Goal: Information Seeking & Learning: Learn about a topic

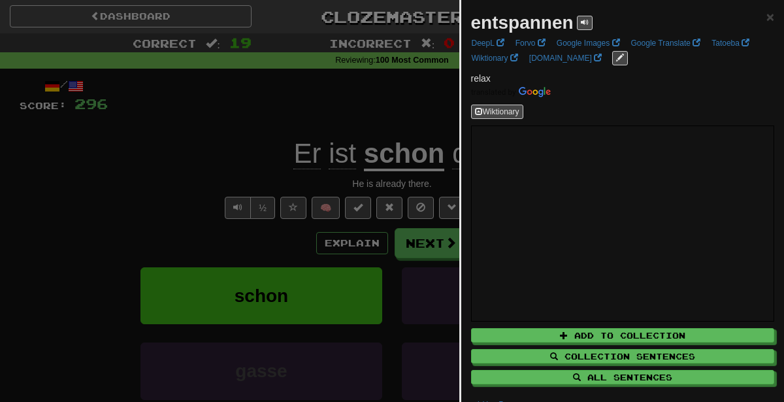
scroll to position [33, 0]
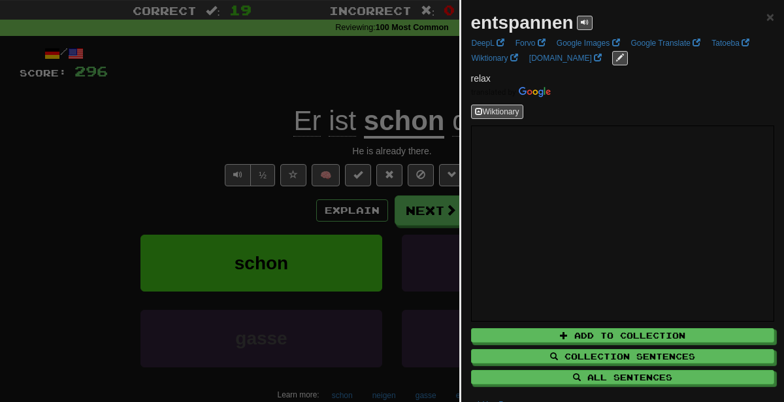
click at [317, 101] on div at bounding box center [392, 201] width 784 height 402
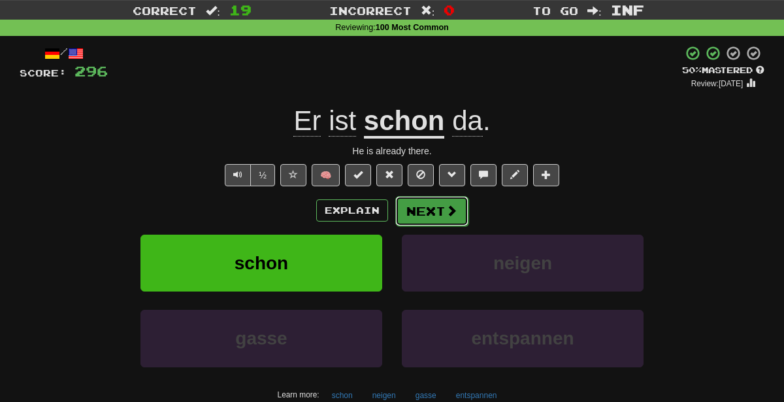
click at [442, 209] on button "Next" at bounding box center [431, 211] width 73 height 30
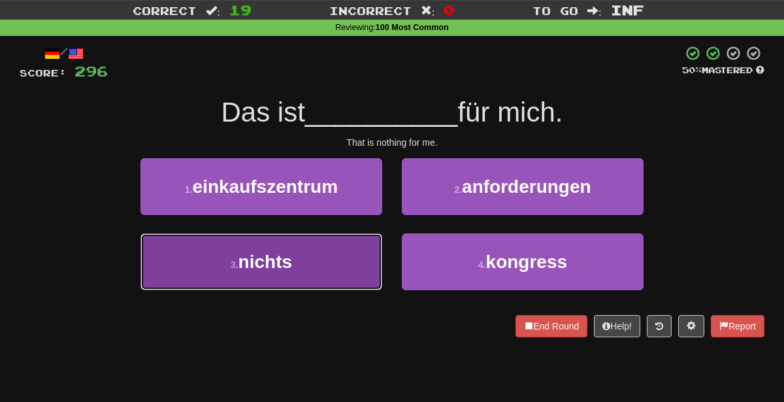
click at [311, 271] on button "3 . nichts" at bounding box center [261, 261] width 242 height 57
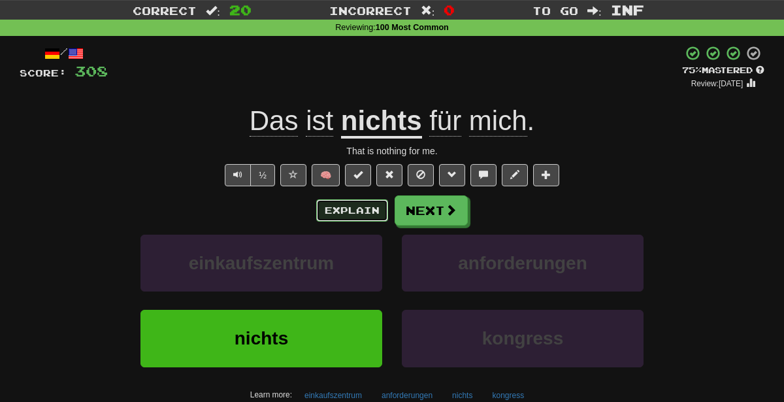
click at [376, 203] on button "Explain" at bounding box center [352, 210] width 72 height 22
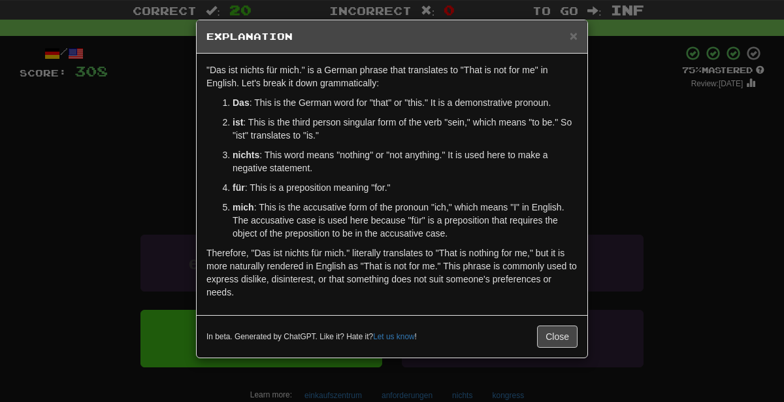
click at [623, 201] on div "× Explanation "Das ist nichts für mich." is a German phrase that translates to …" at bounding box center [392, 201] width 784 height 402
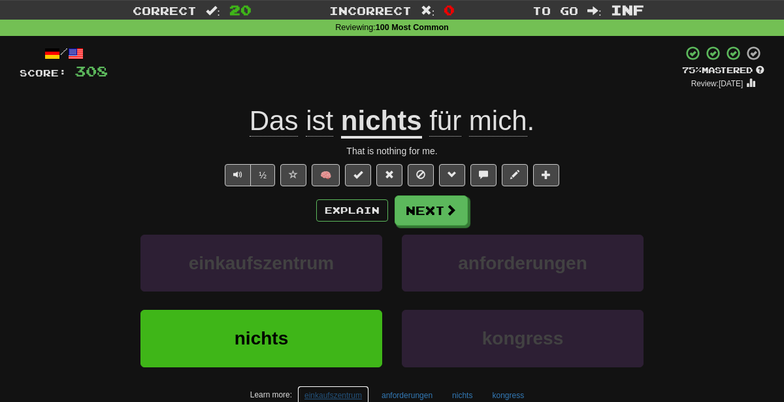
click at [338, 388] on button "einkaufszentrum" at bounding box center [333, 395] width 72 height 20
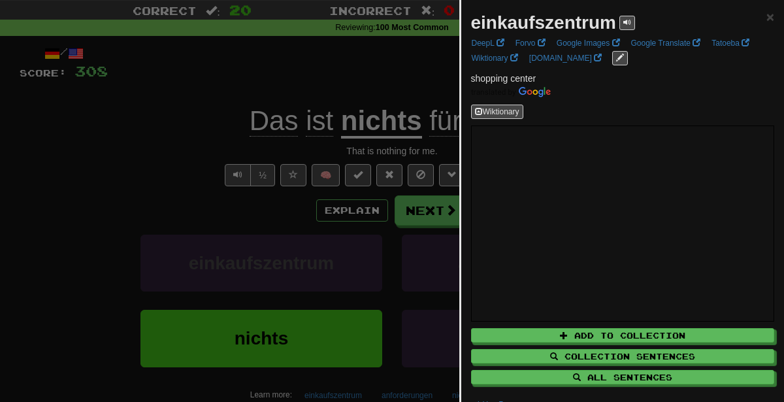
click at [308, 198] on div at bounding box center [392, 201] width 784 height 402
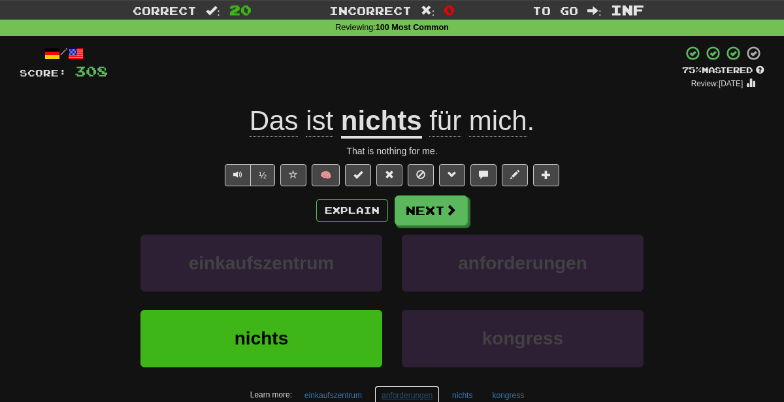
click at [422, 395] on button "anforderungen" at bounding box center [406, 395] width 65 height 20
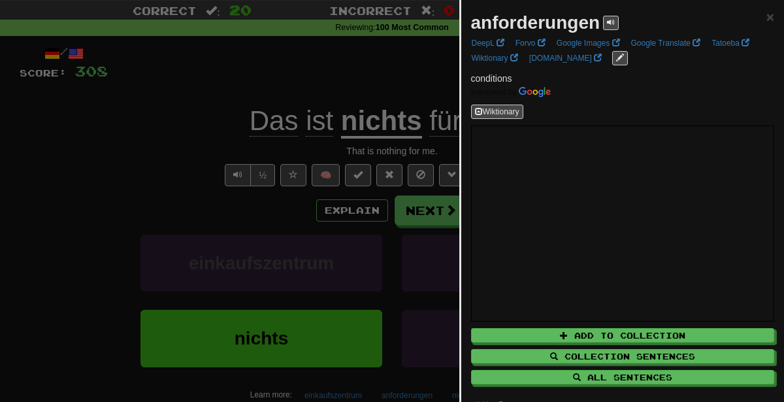
click at [234, 206] on div at bounding box center [392, 201] width 784 height 402
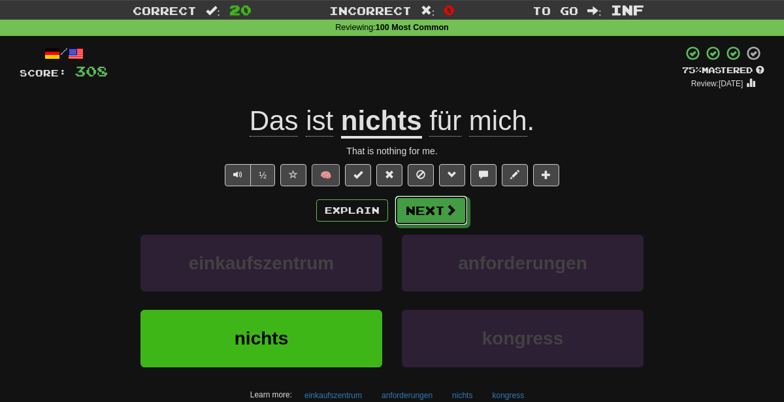
drag, startPoint x: 431, startPoint y: 208, endPoint x: 321, endPoint y: 173, distance: 115.3
click at [321, 173] on div "/ Score: 308 + 12 75 % Mastered Review: 2025-10-19 Das ist nichts für mich . Th…" at bounding box center [392, 250] width 745 height 410
click at [321, 173] on button "🧠" at bounding box center [326, 175] width 28 height 22
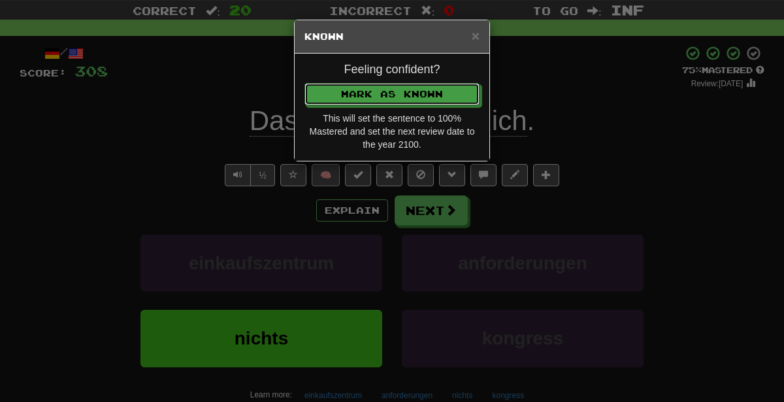
click at [304, 83] on button "Mark as Known" at bounding box center [391, 94] width 175 height 22
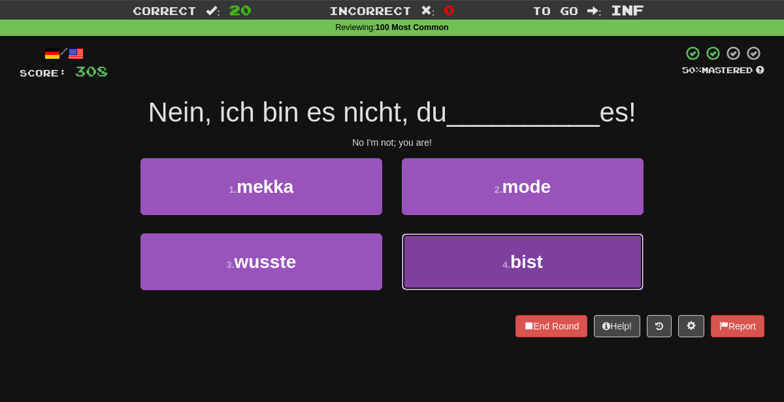
click at [483, 261] on button "4 . bist" at bounding box center [523, 261] width 242 height 57
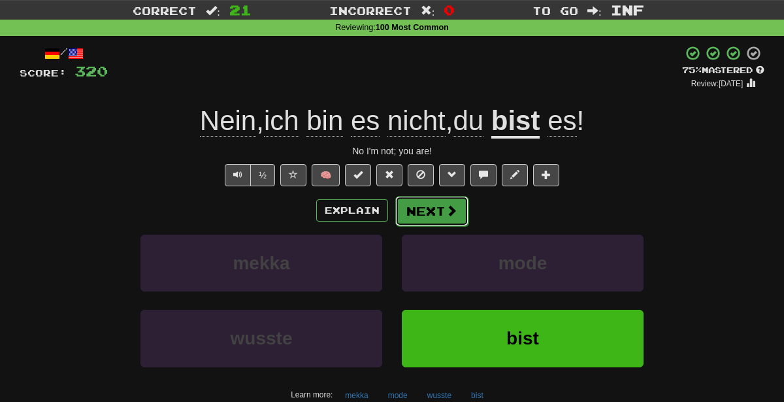
click at [419, 206] on button "Next" at bounding box center [431, 211] width 73 height 30
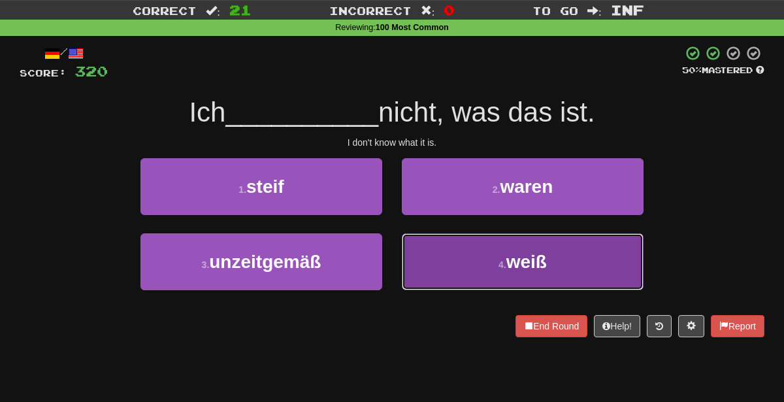
click at [480, 284] on button "4 . weiß" at bounding box center [523, 261] width 242 height 57
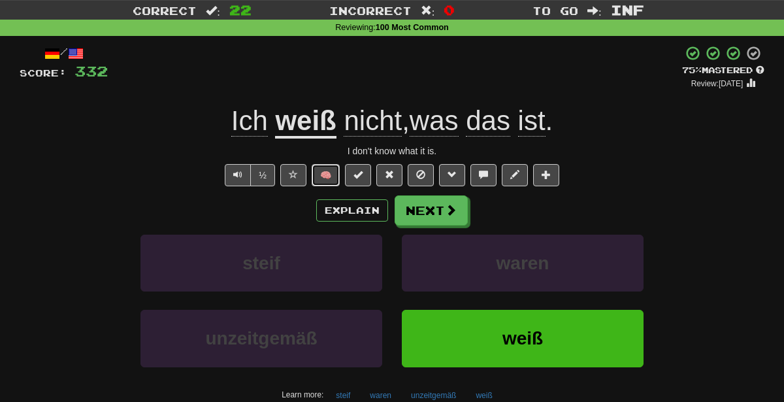
click at [327, 170] on button "🧠" at bounding box center [326, 175] width 28 height 22
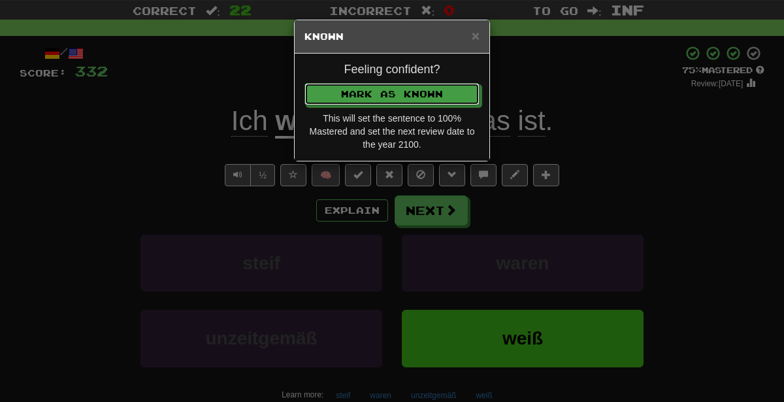
click at [304, 83] on button "Mark as Known" at bounding box center [391, 94] width 175 height 22
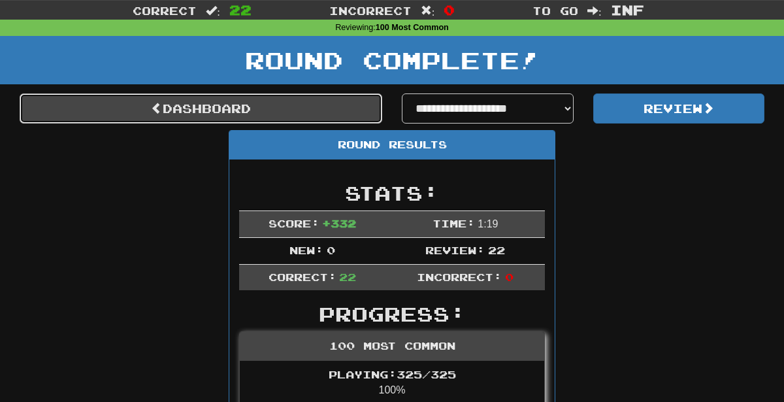
click at [325, 111] on link "Dashboard" at bounding box center [201, 108] width 363 height 30
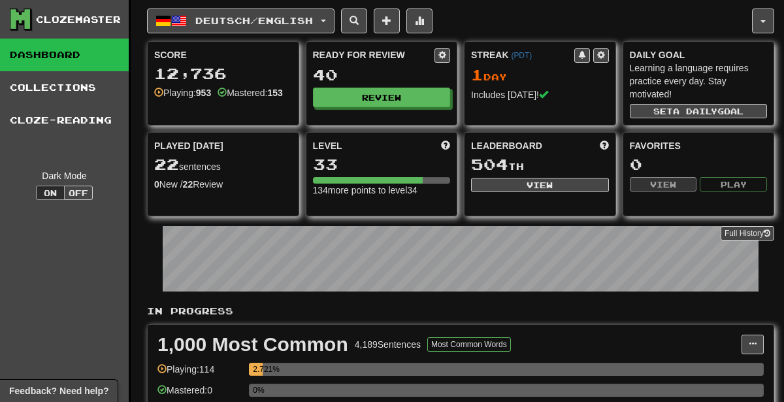
click at [425, 85] on div "Ready for Review 40 Review" at bounding box center [381, 78] width 151 height 72
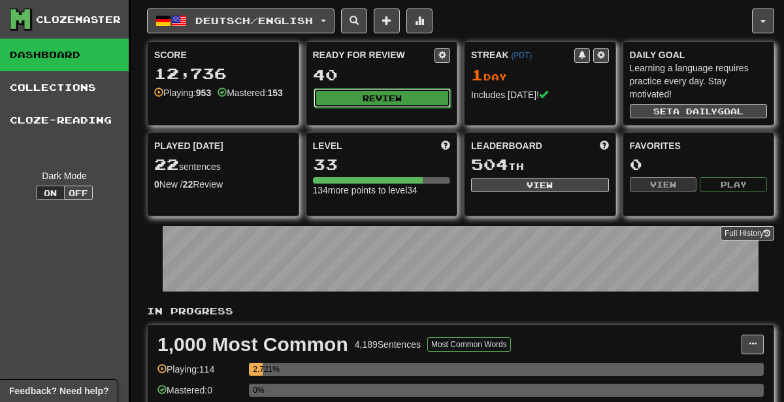
click at [425, 89] on button "Review" at bounding box center [383, 98] width 138 height 20
click at [345, 94] on button "Review" at bounding box center [383, 98] width 138 height 20
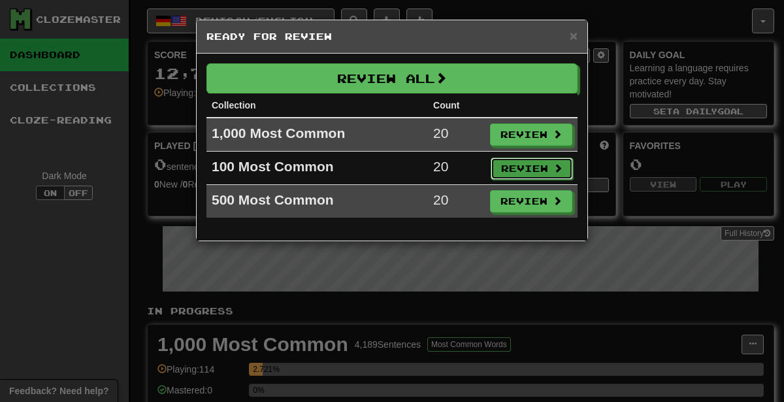
click at [511, 167] on button "Review" at bounding box center [532, 168] width 82 height 22
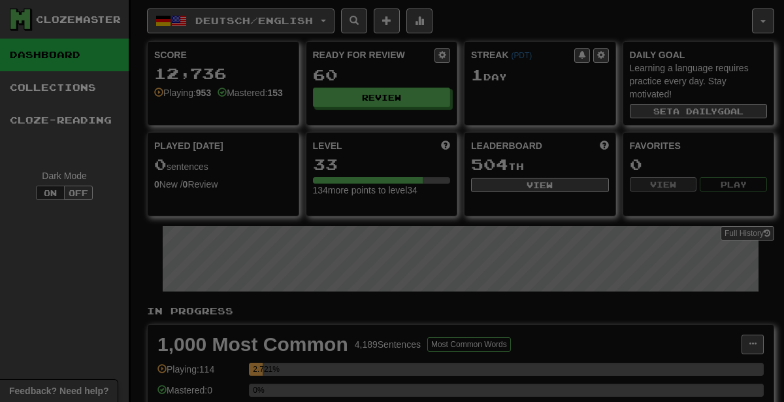
select select "********"
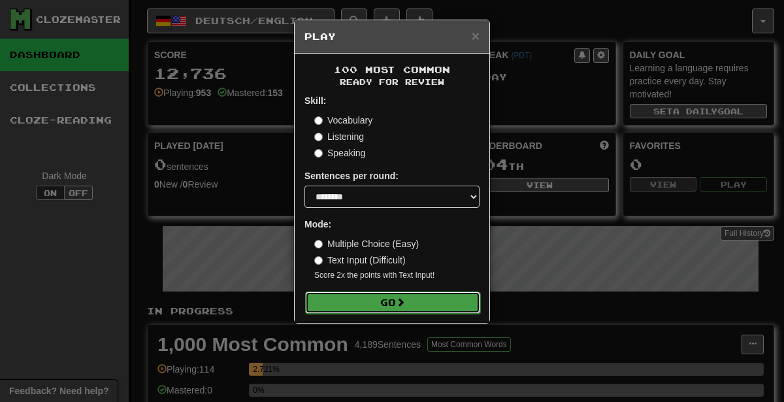
click at [449, 302] on button "Go" at bounding box center [392, 302] width 175 height 22
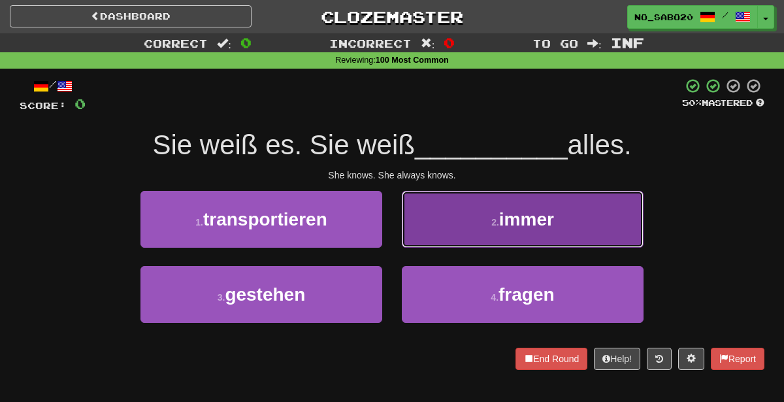
click at [529, 214] on span "immer" at bounding box center [526, 219] width 55 height 20
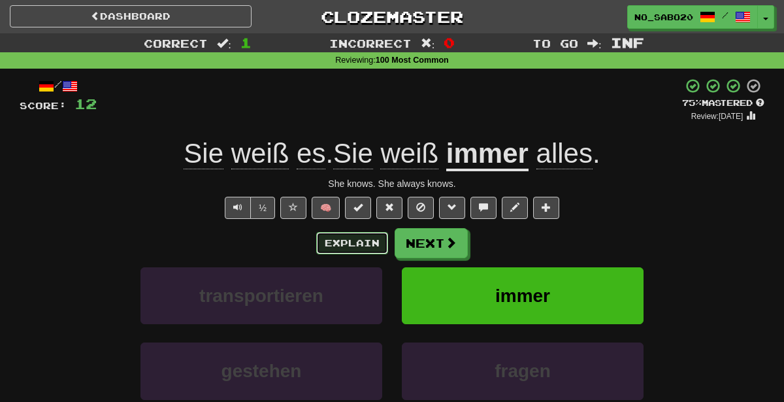
click at [362, 238] on button "Explain" at bounding box center [352, 243] width 72 height 22
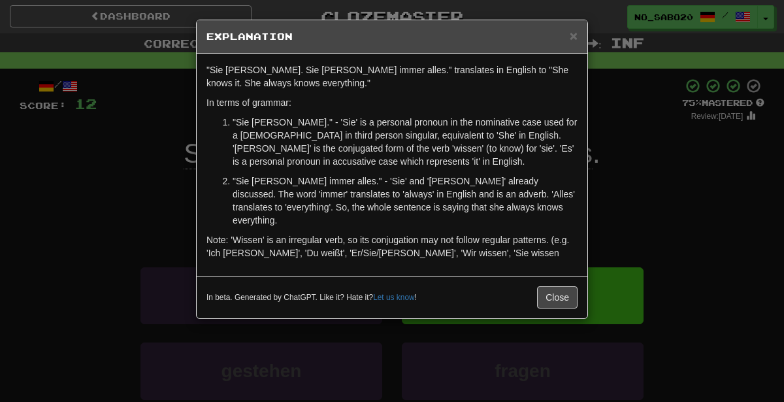
click at [362, 238] on p "Note: 'Wissen' is an irregular verb, so its conjugation may not follow regular …" at bounding box center [391, 246] width 371 height 26
click at [651, 191] on div "× Explanation "Sie weiß es. Sie weiß immer alles." translates in English to "Sh…" at bounding box center [392, 201] width 784 height 402
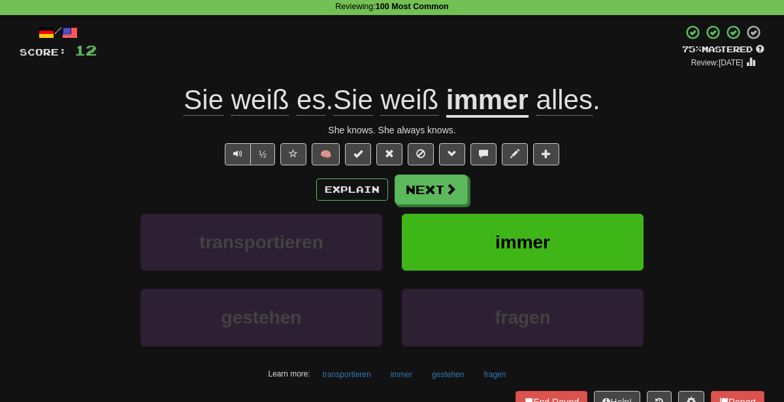
scroll to position [56, 0]
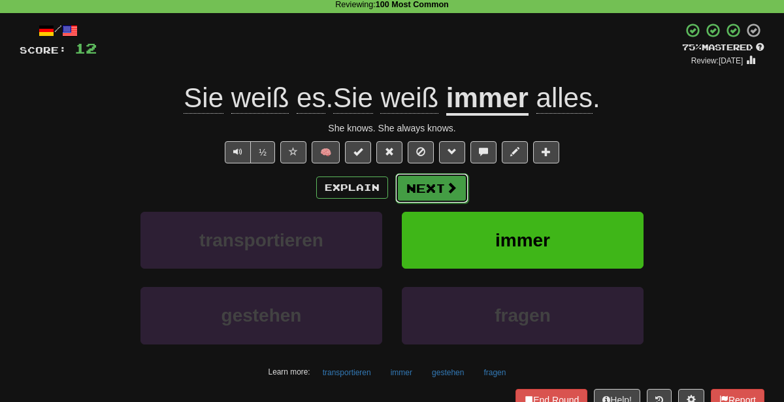
click at [440, 185] on button "Next" at bounding box center [431, 188] width 73 height 30
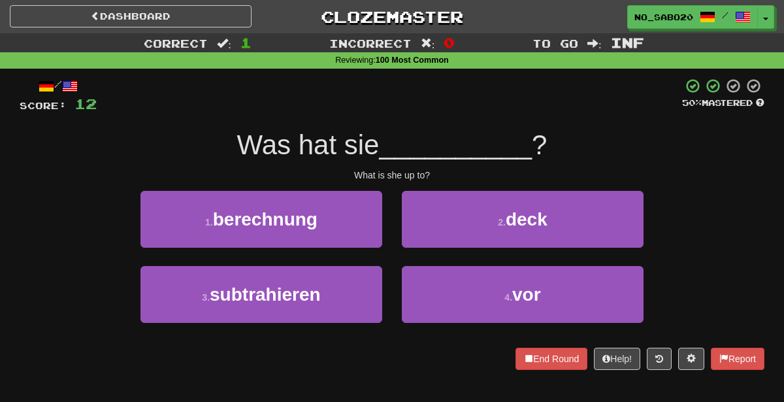
scroll to position [0, 0]
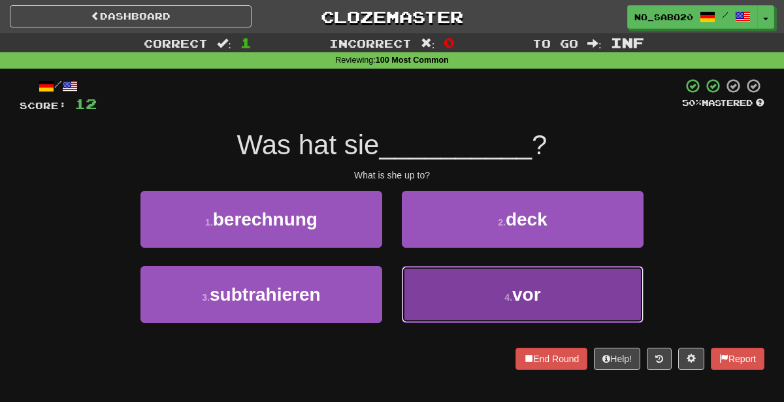
click at [493, 314] on button "4 . vor" at bounding box center [523, 294] width 242 height 57
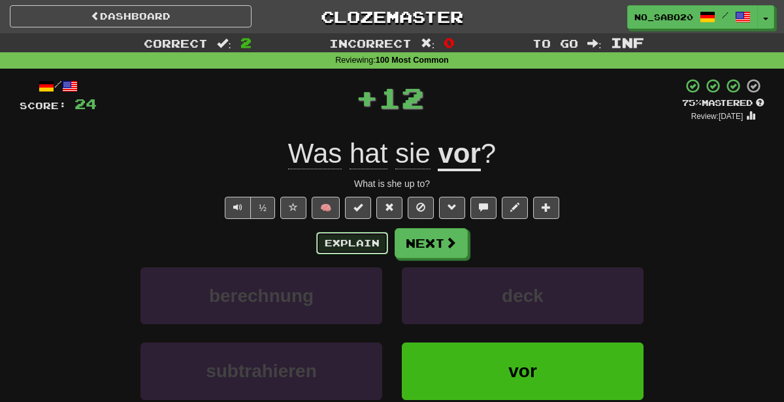
click at [366, 242] on button "Explain" at bounding box center [352, 243] width 72 height 22
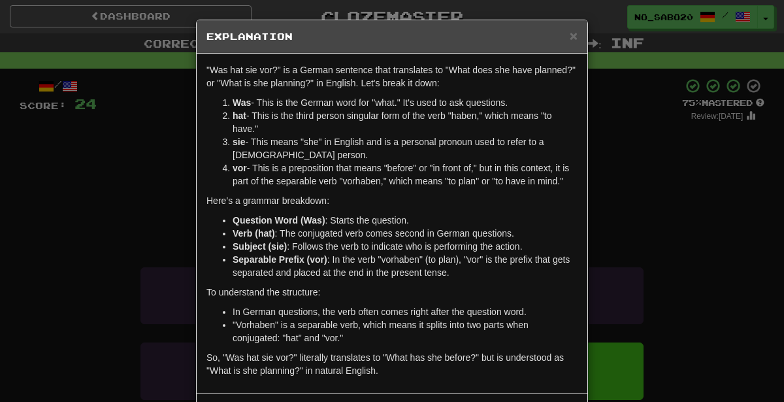
click at [647, 229] on div "× Explanation "Was hat sie vor?" is a German sentence that translates to "What …" at bounding box center [392, 201] width 784 height 402
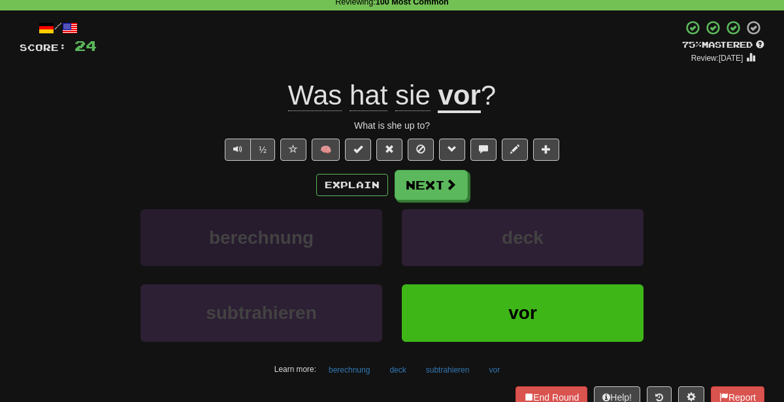
scroll to position [57, 0]
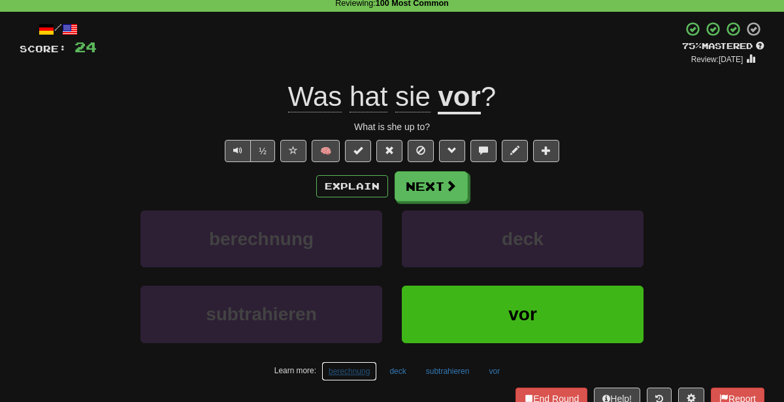
click at [352, 370] on button "berechnung" at bounding box center [349, 371] width 56 height 20
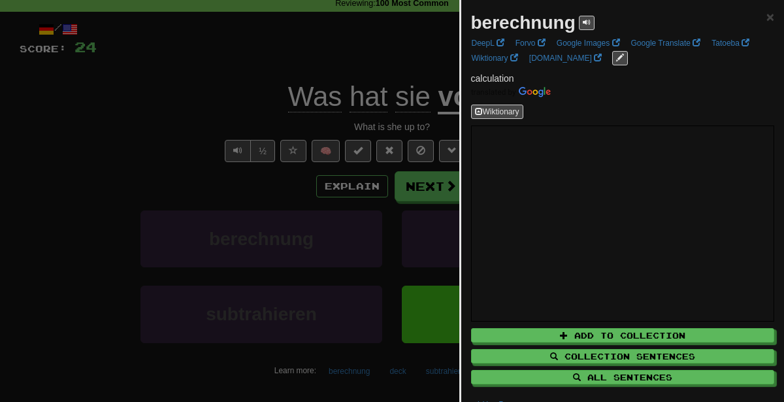
click at [274, 271] on div at bounding box center [392, 201] width 784 height 402
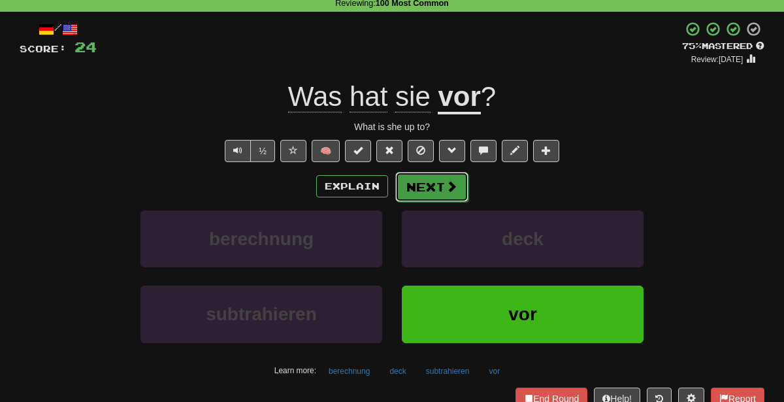
click at [418, 179] on button "Next" at bounding box center [431, 187] width 73 height 30
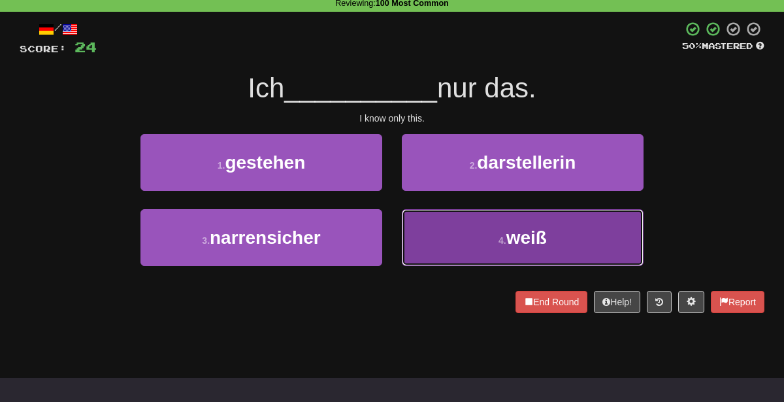
click at [448, 234] on button "4 . weiß" at bounding box center [523, 237] width 242 height 57
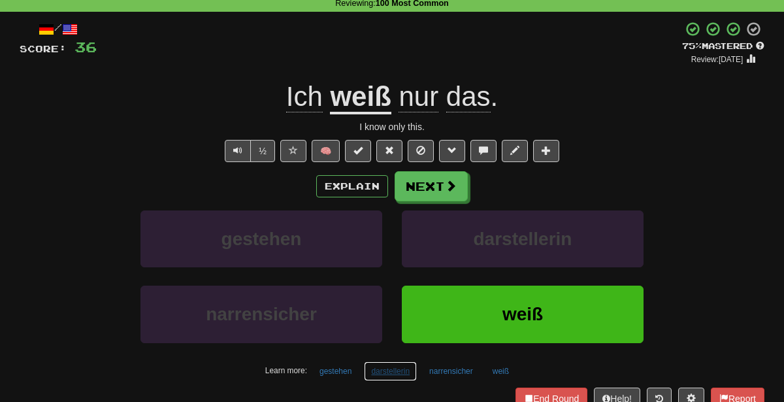
click at [395, 366] on button "darstellerin" at bounding box center [390, 371] width 53 height 20
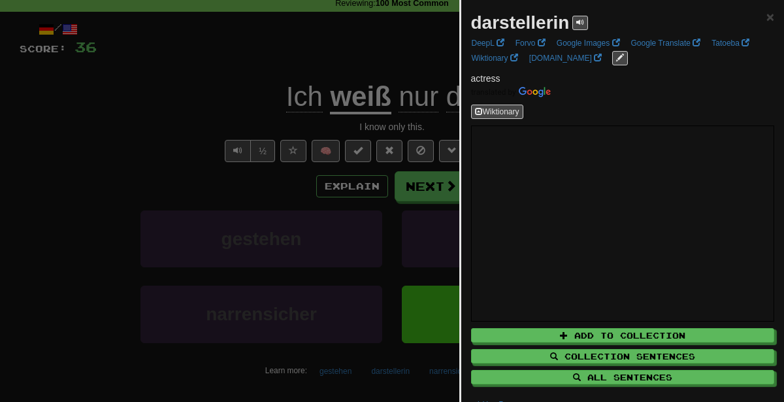
click at [322, 148] on div at bounding box center [392, 201] width 784 height 402
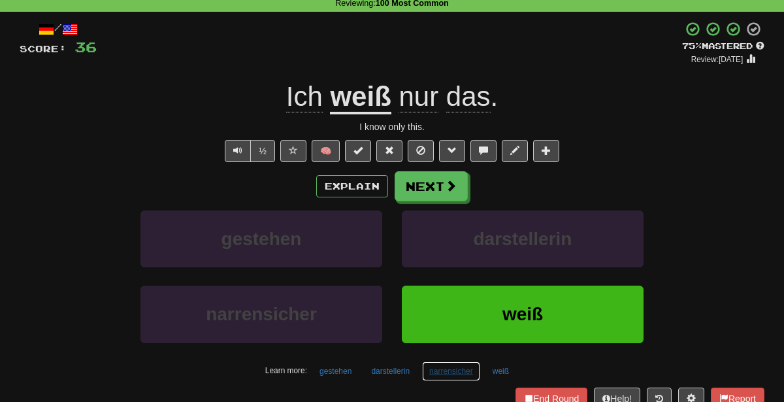
click at [425, 369] on button "narrensicher" at bounding box center [451, 371] width 58 height 20
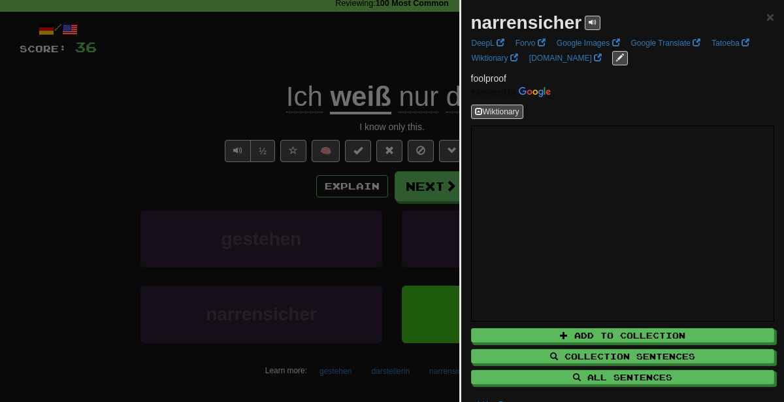
click at [321, 161] on div at bounding box center [392, 201] width 784 height 402
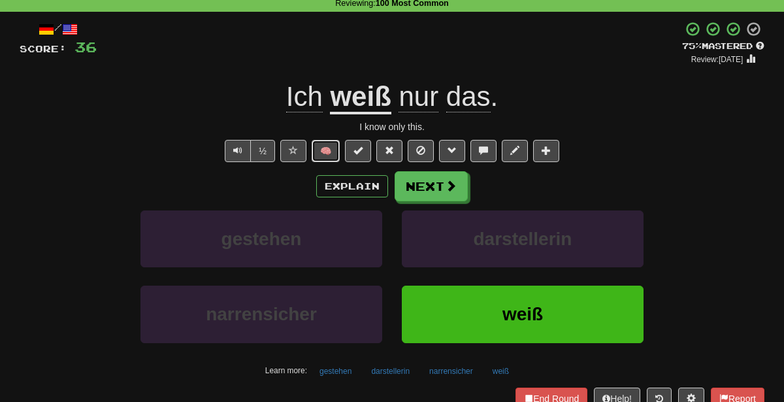
click at [335, 144] on button "🧠" at bounding box center [326, 151] width 28 height 22
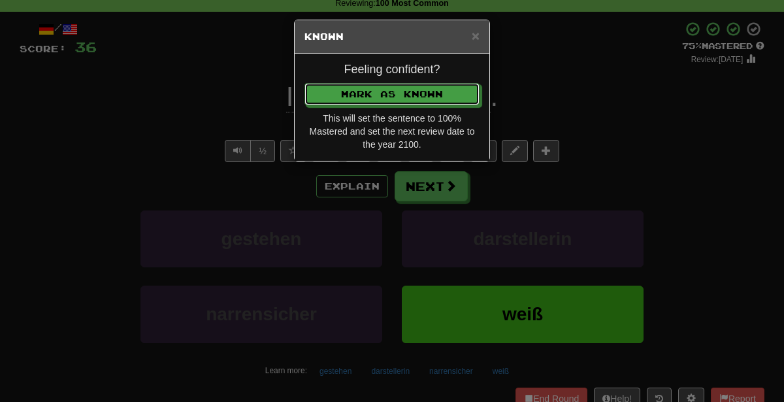
click at [304, 83] on button "Mark as Known" at bounding box center [391, 94] width 175 height 22
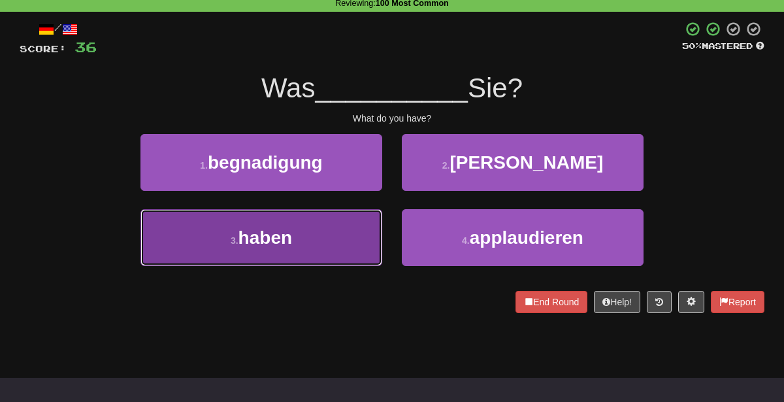
click at [255, 244] on span "haben" at bounding box center [265, 237] width 54 height 20
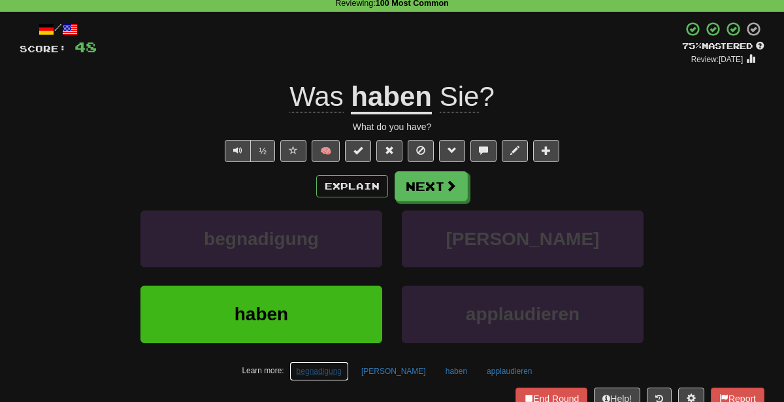
click at [345, 368] on button "begnadigung" at bounding box center [318, 371] width 59 height 20
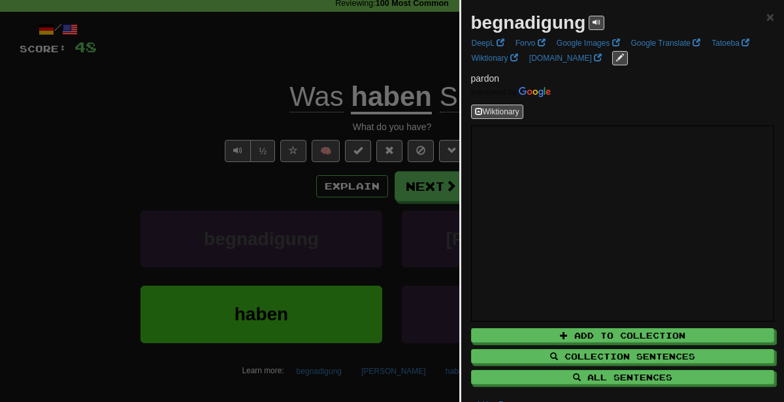
click at [240, 140] on div at bounding box center [392, 201] width 784 height 402
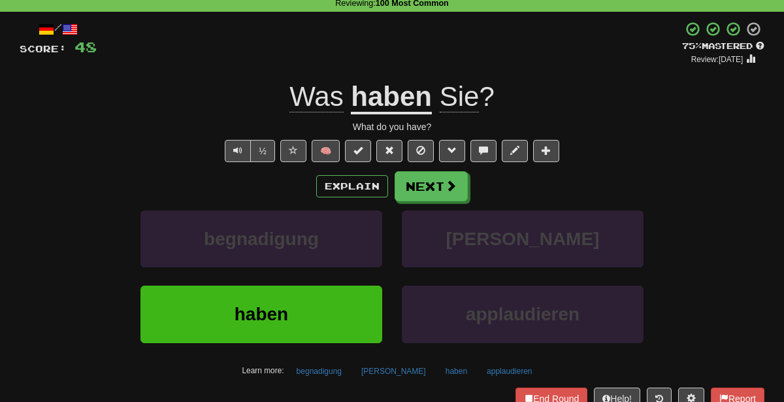
click at [416, 368] on div "Learn more: begnadigung schwefel haben applaudieren" at bounding box center [392, 371] width 764 height 20
click at [402, 365] on button "schwefel" at bounding box center [393, 371] width 79 height 20
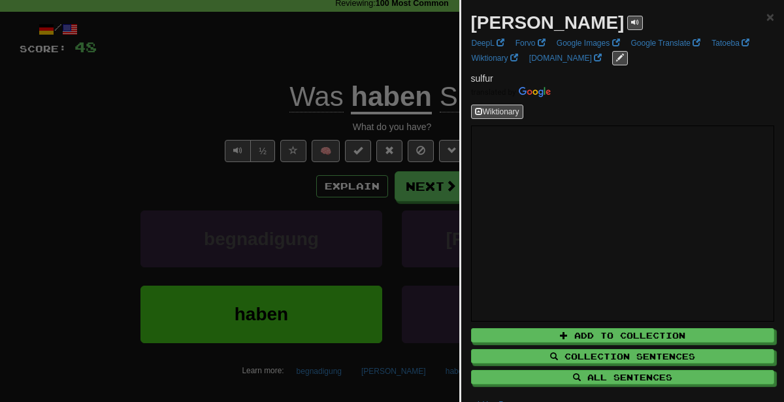
click at [297, 138] on div at bounding box center [392, 201] width 784 height 402
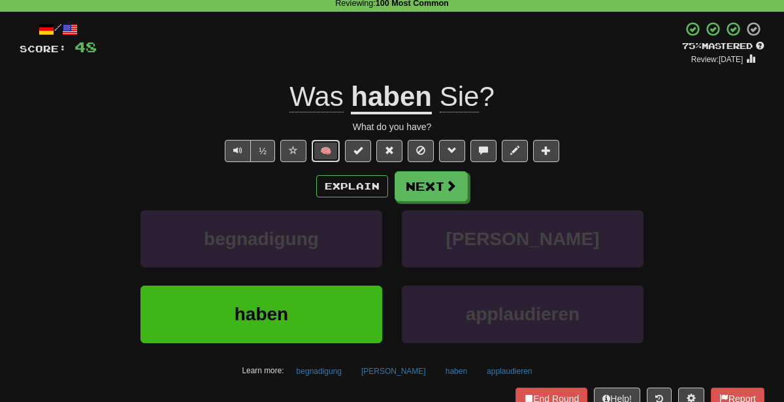
click at [324, 156] on button "🧠" at bounding box center [326, 151] width 28 height 22
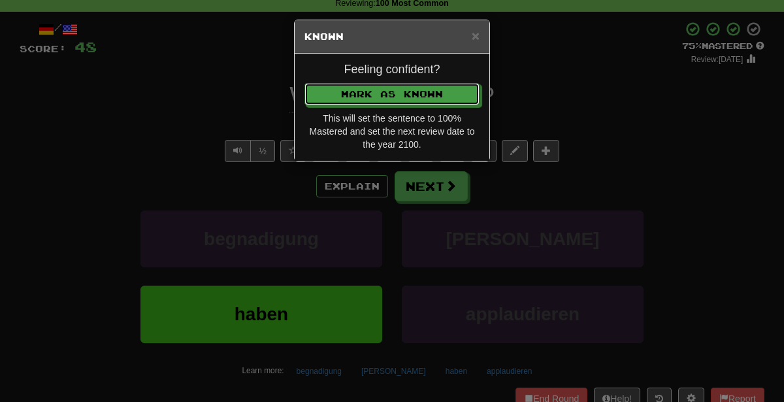
click at [304, 83] on button "Mark as Known" at bounding box center [391, 94] width 175 height 22
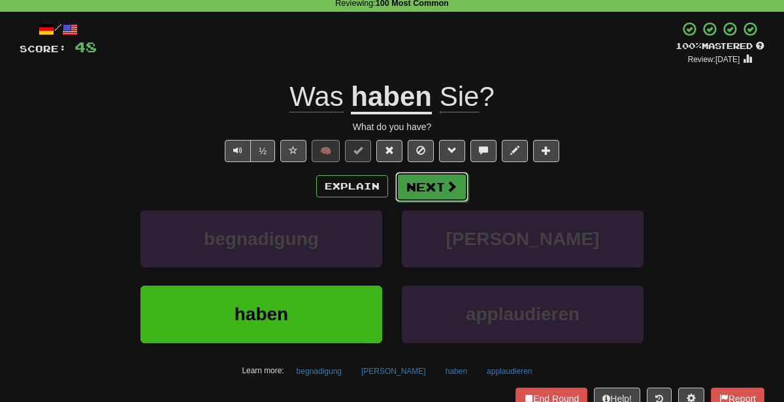
click at [432, 189] on button "Next" at bounding box center [431, 187] width 73 height 30
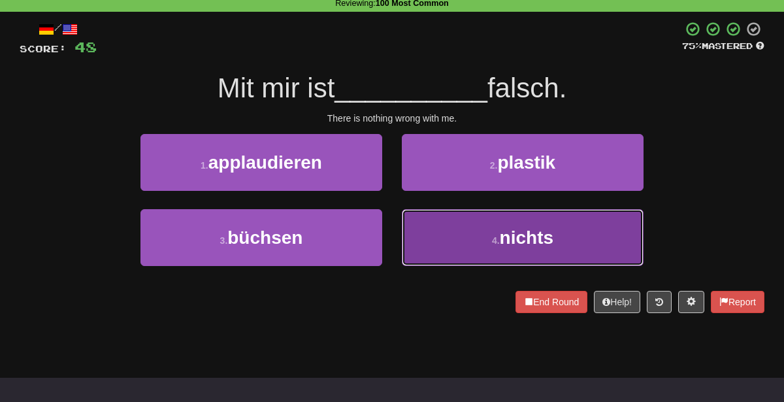
click at [472, 242] on button "4 . nichts" at bounding box center [523, 237] width 242 height 57
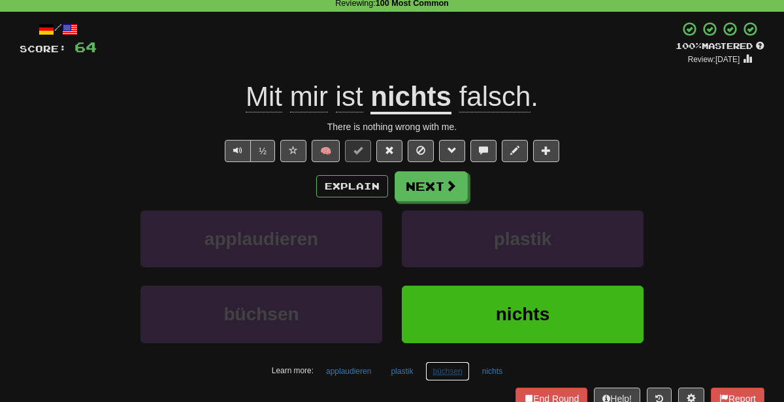
click at [440, 365] on button "büchsen" at bounding box center [447, 371] width 44 height 20
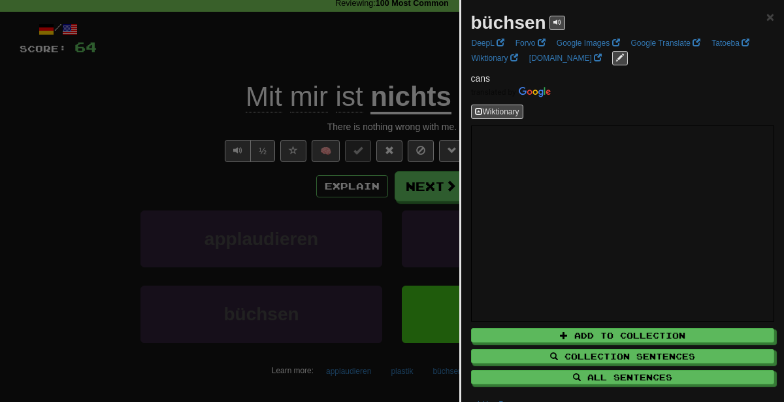
click at [293, 93] on div at bounding box center [392, 201] width 784 height 402
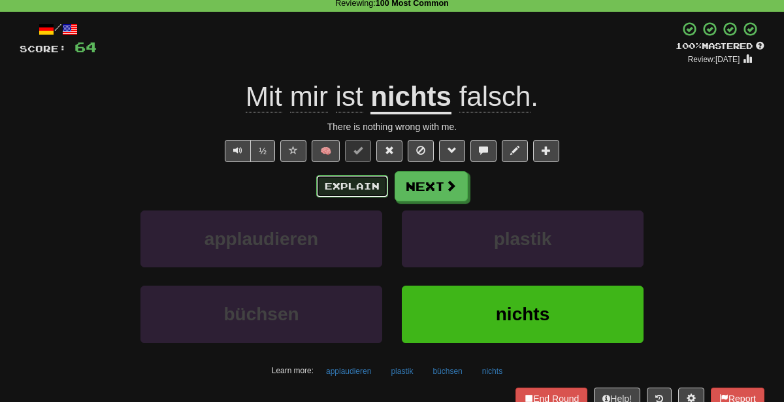
click at [334, 178] on button "Explain" at bounding box center [352, 186] width 72 height 22
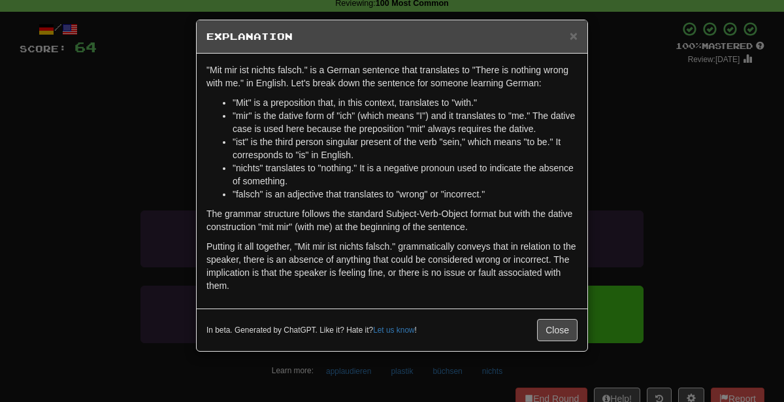
click at [58, 193] on div "× Explanation "Mit mir ist nichts falsch." is a German sentence that translates…" at bounding box center [392, 201] width 784 height 402
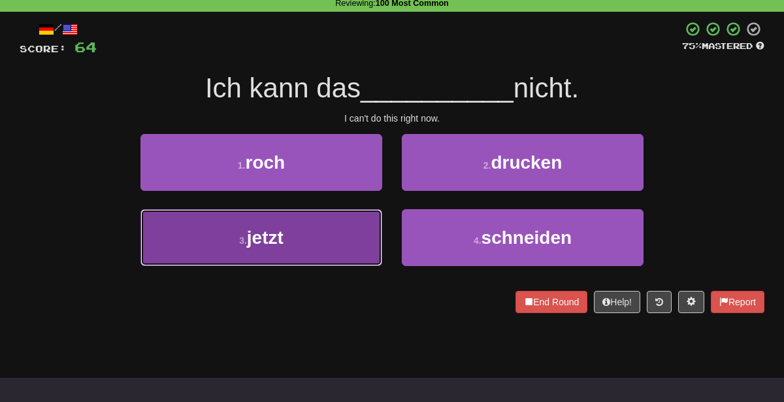
click at [310, 248] on button "3 . jetzt" at bounding box center [261, 237] width 242 height 57
